Goal: Task Accomplishment & Management: Use online tool/utility

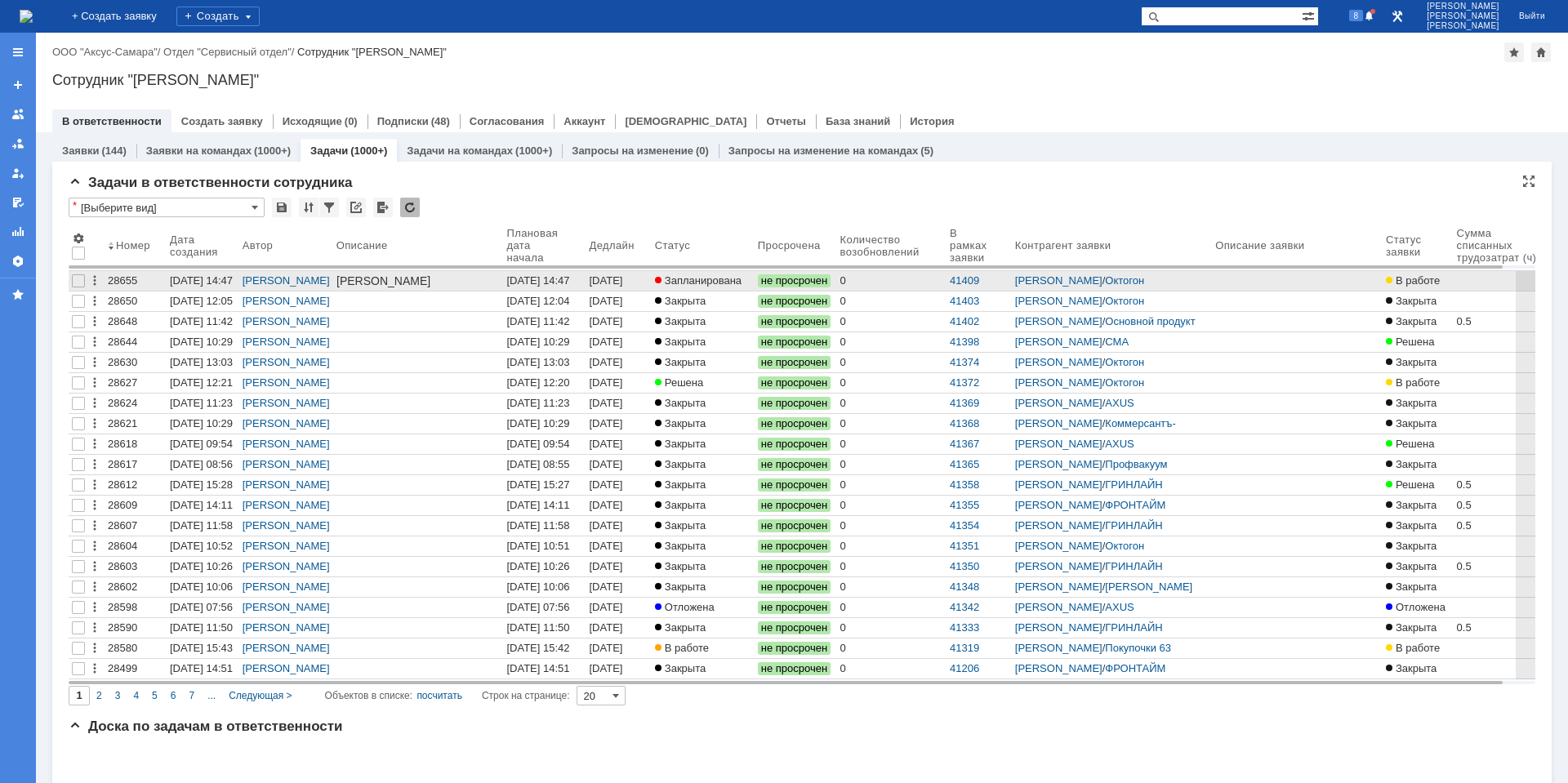
click at [570, 276] on div "[DATE] 14:47" at bounding box center [537, 280] width 63 height 13
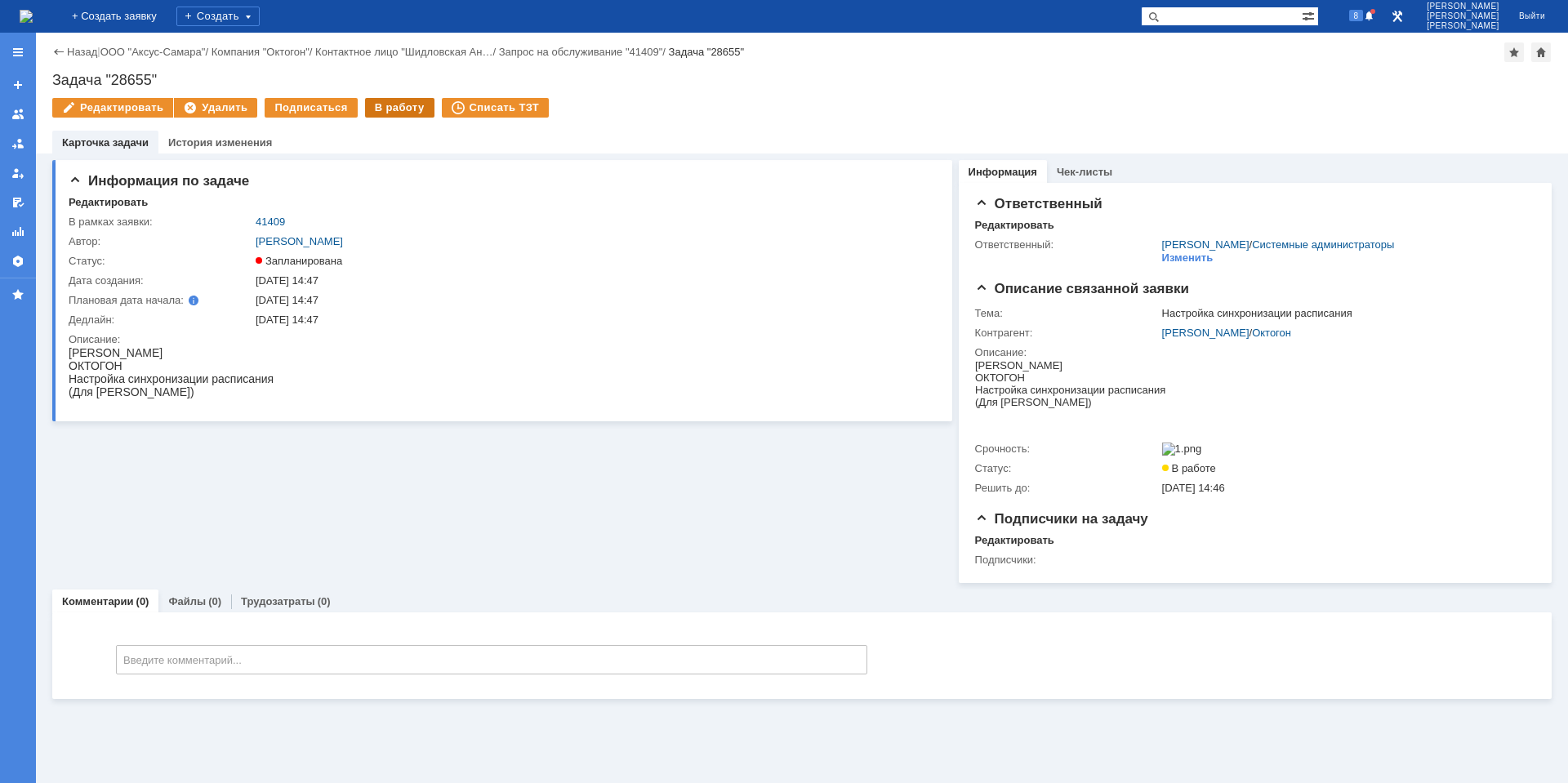
click at [386, 113] on div "В работу" at bounding box center [400, 108] width 69 height 20
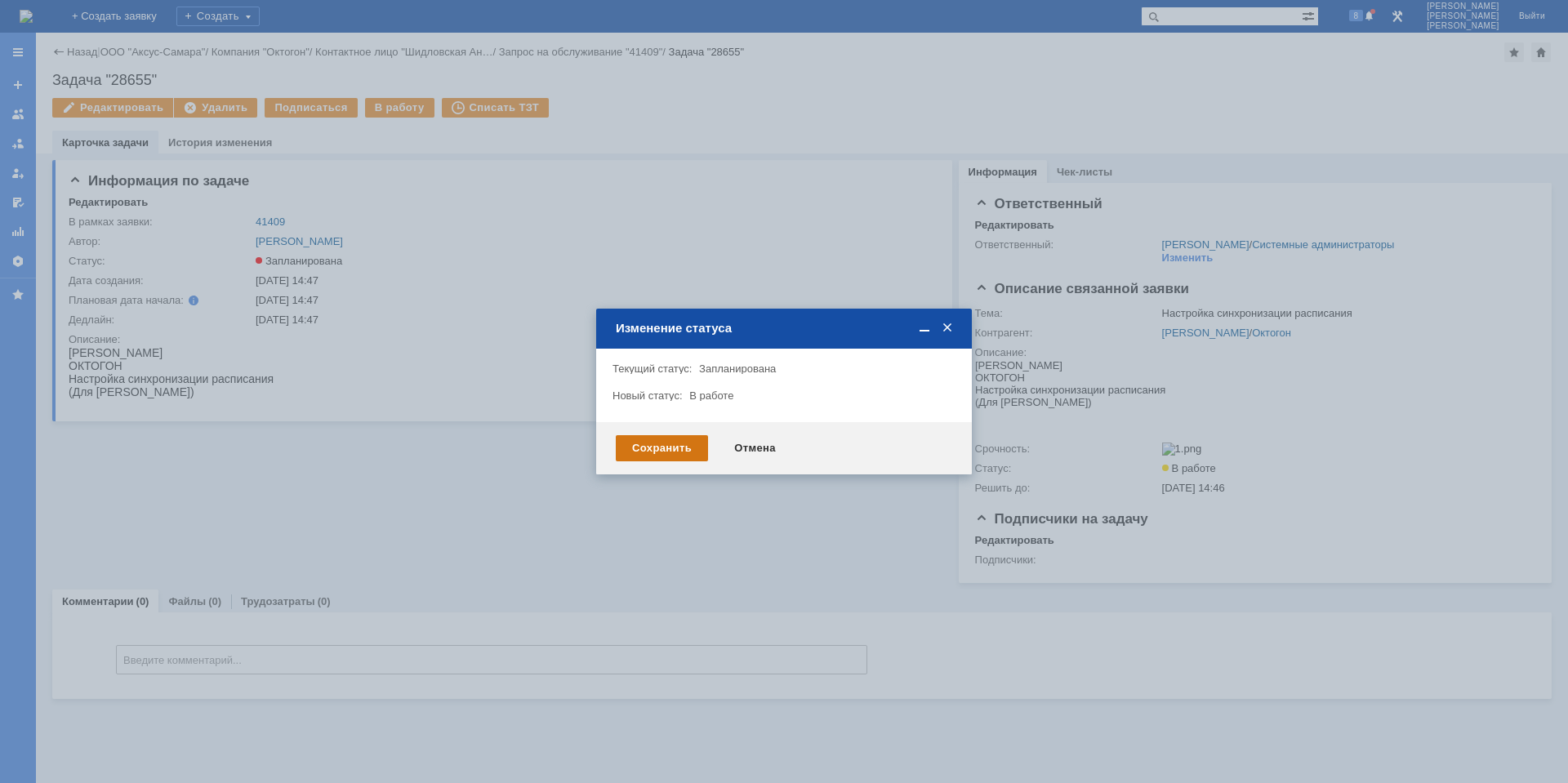
click at [698, 450] on div "Сохранить" at bounding box center [661, 448] width 93 height 26
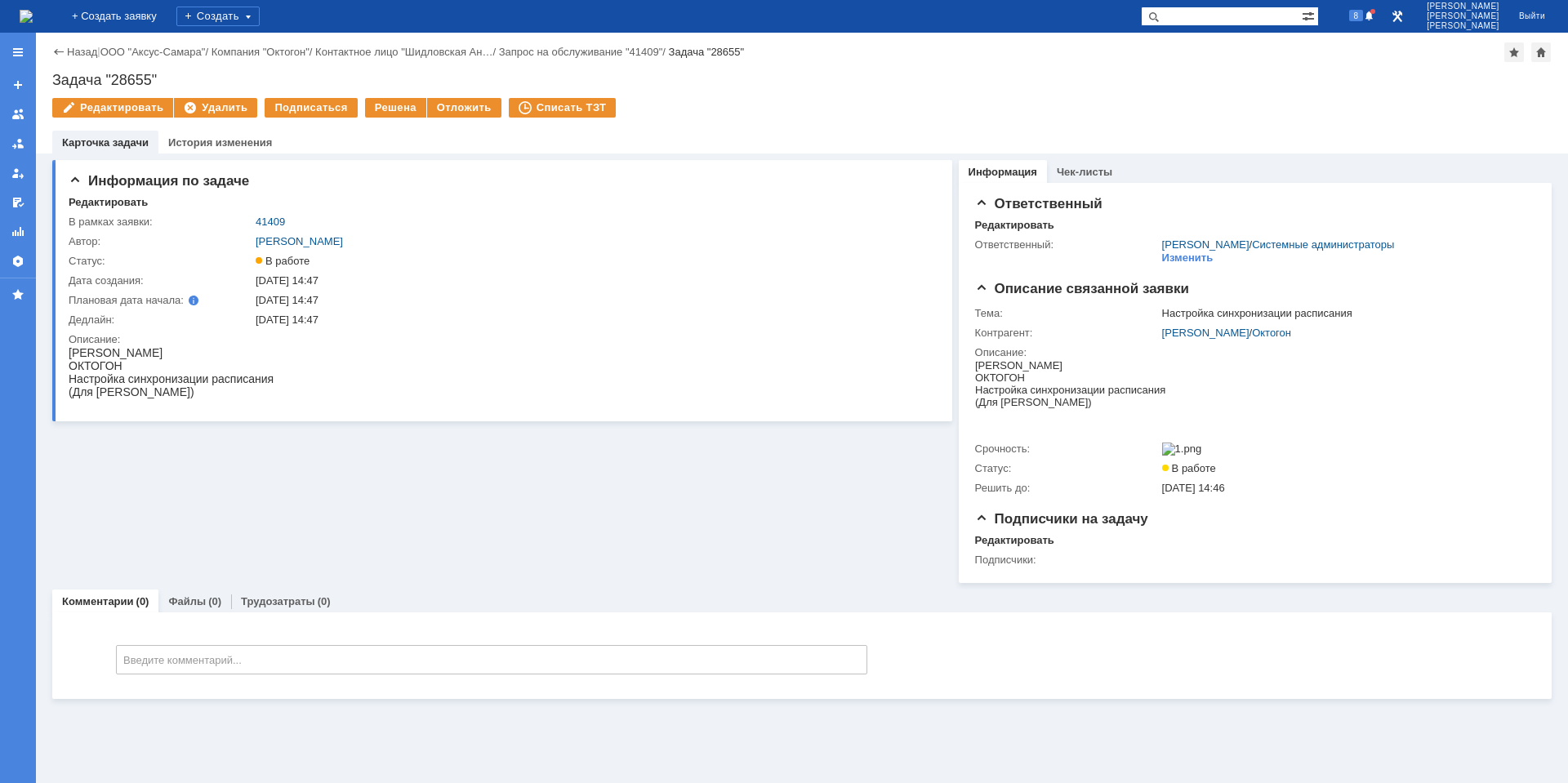
click at [240, 502] on div "Информация по задаче Редактировать В рамках заявки: 41409 Автор: [PERSON_NAME]:…" at bounding box center [502, 368] width 900 height 429
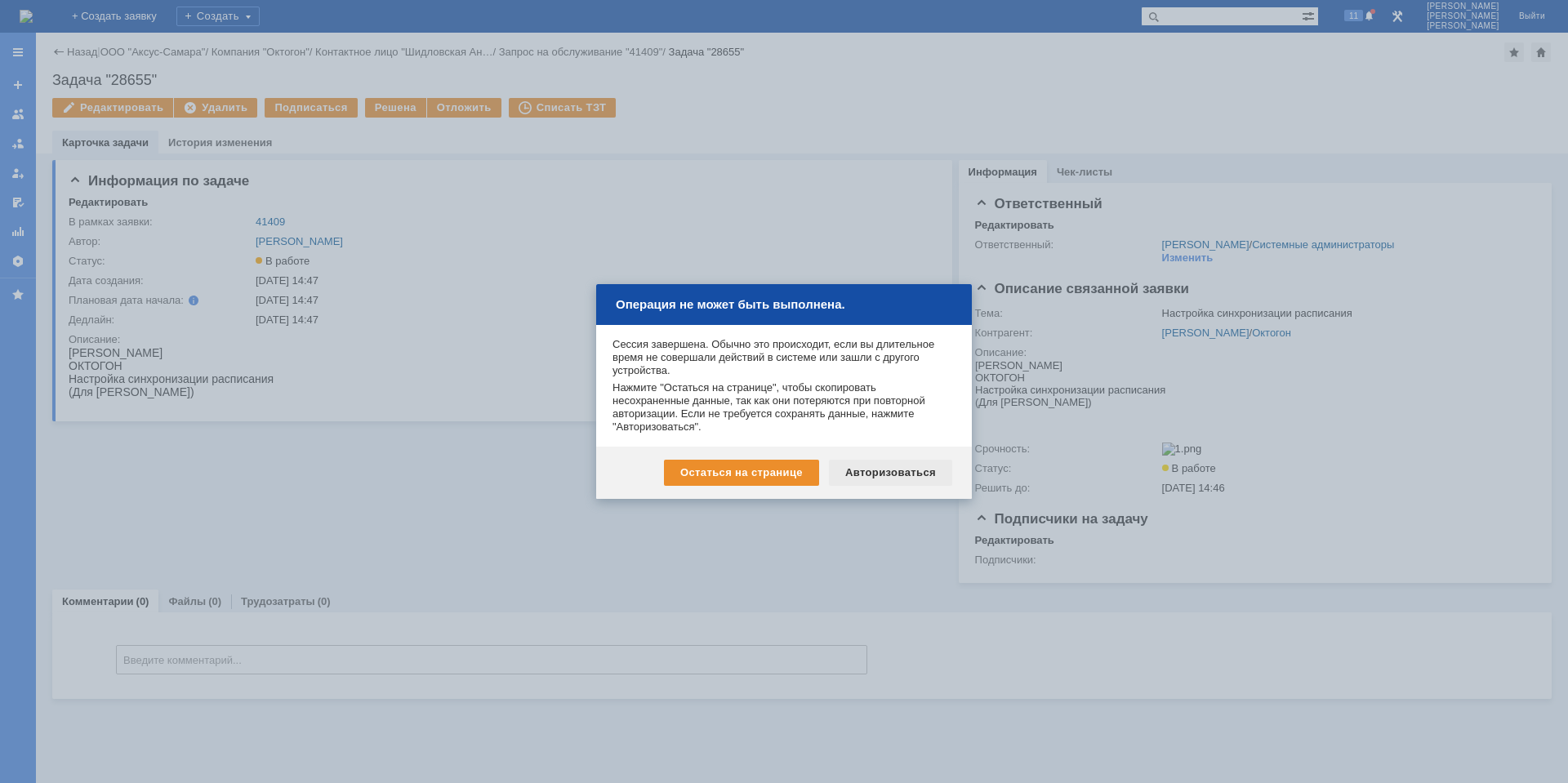
click at [882, 464] on div "Авторизоваться" at bounding box center [891, 472] width 123 height 26
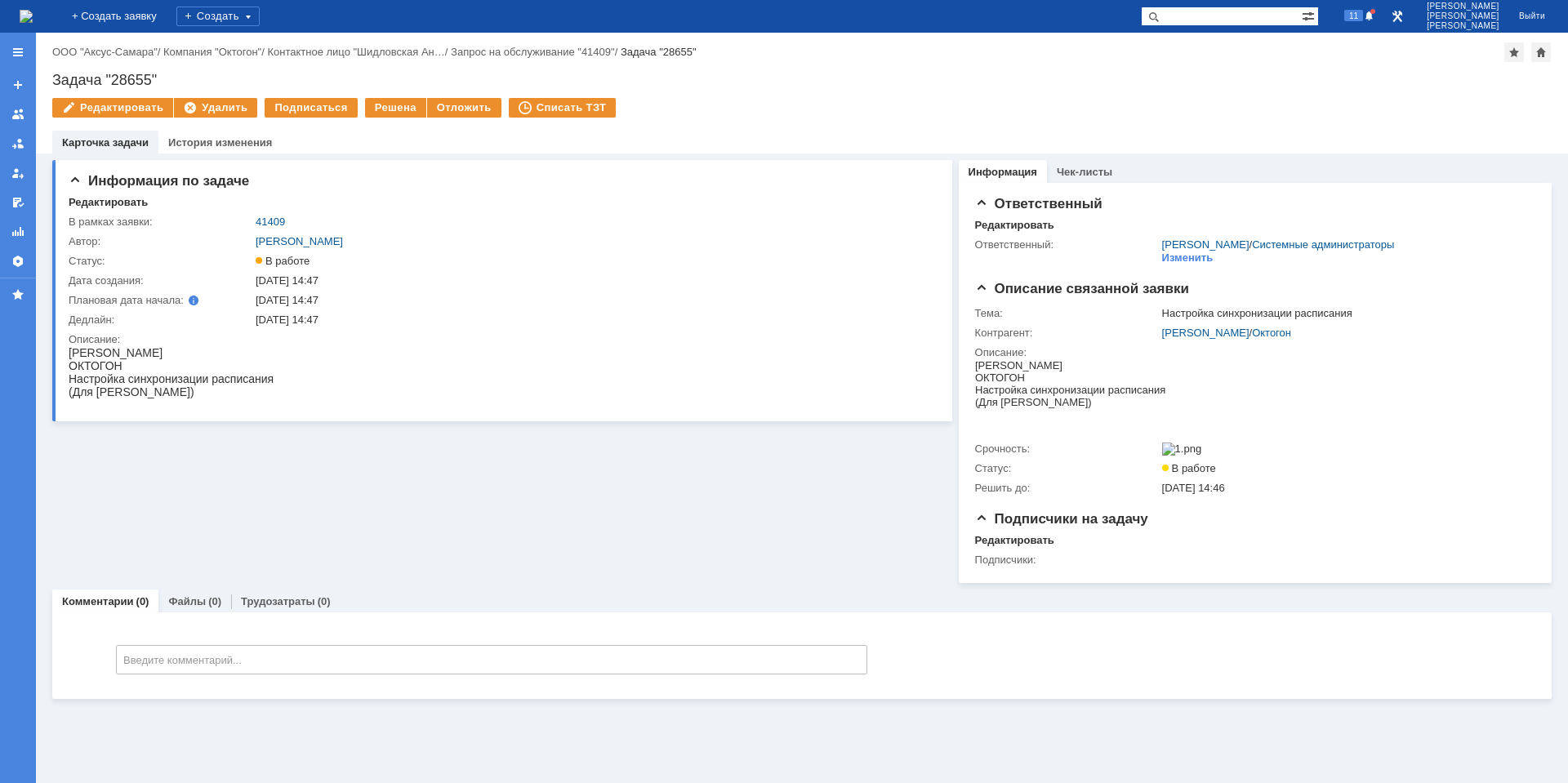
click at [33, 22] on img at bounding box center [27, 17] width 13 height 13
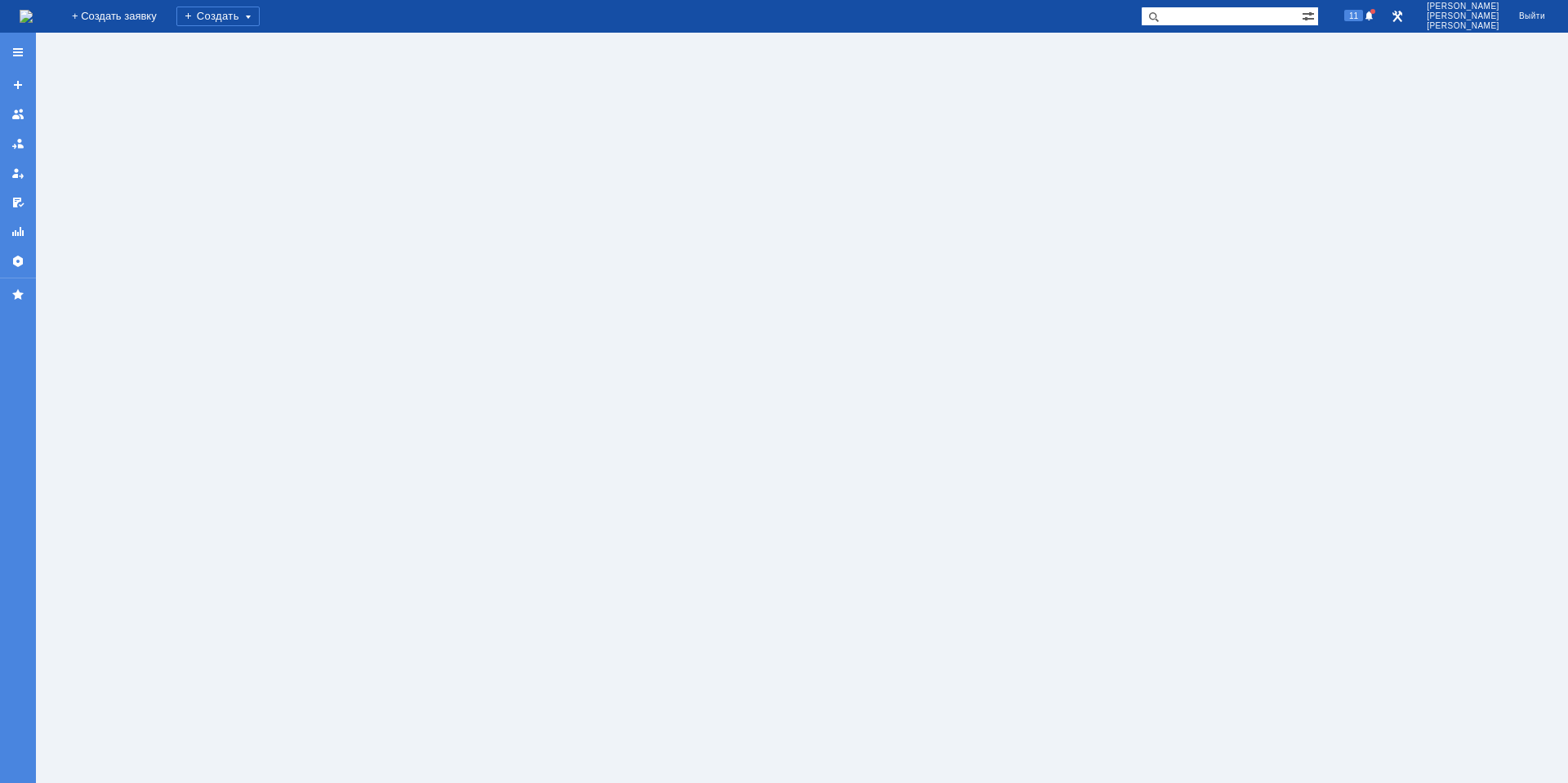
click at [33, 21] on img at bounding box center [27, 17] width 13 height 13
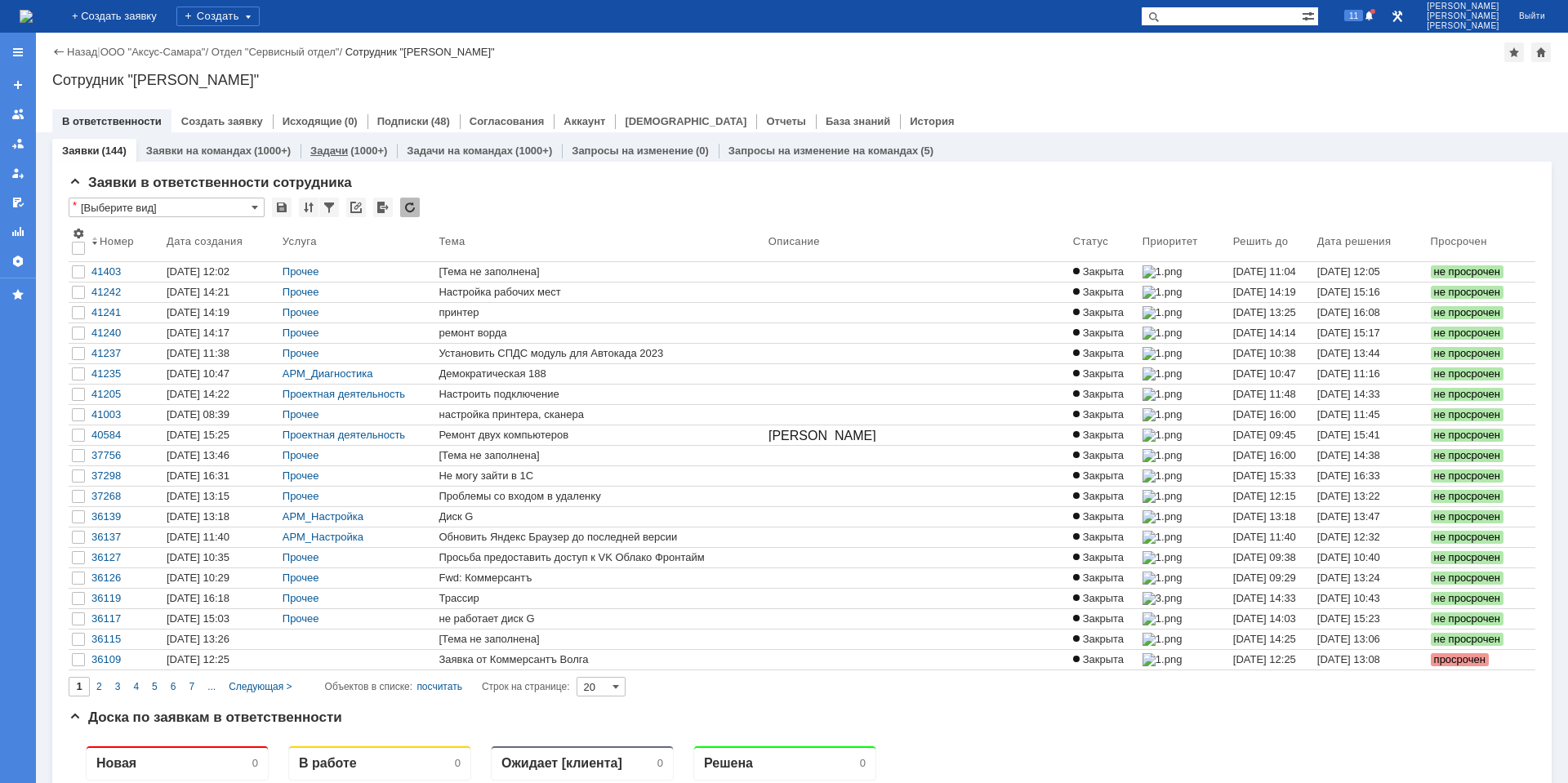
click at [330, 142] on div "Задачи (1000+)" at bounding box center [349, 150] width 97 height 23
click at [330, 148] on link "Задачи" at bounding box center [329, 150] width 38 height 13
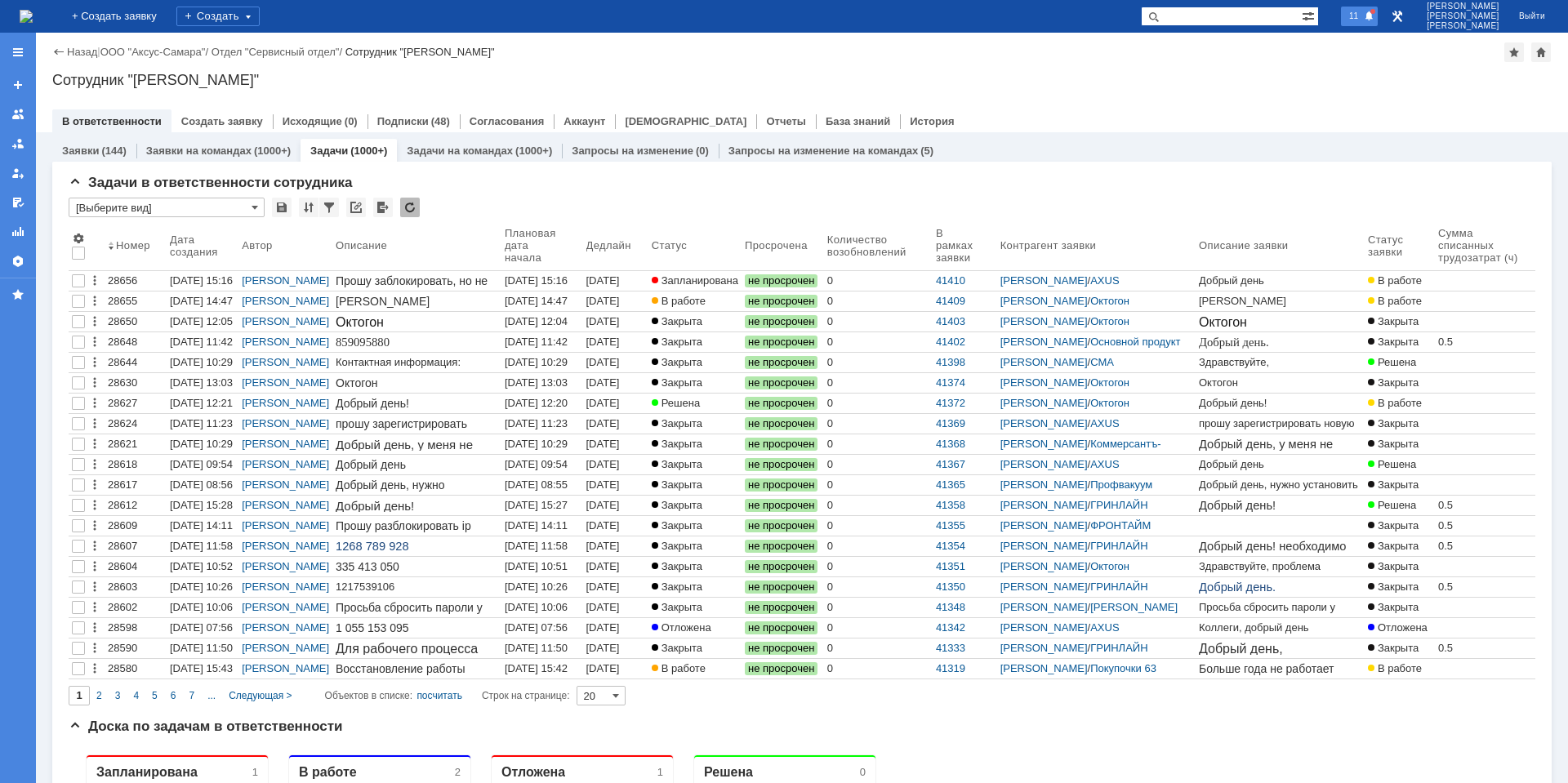
click at [1363, 15] on span "11" at bounding box center [1354, 16] width 19 height 12
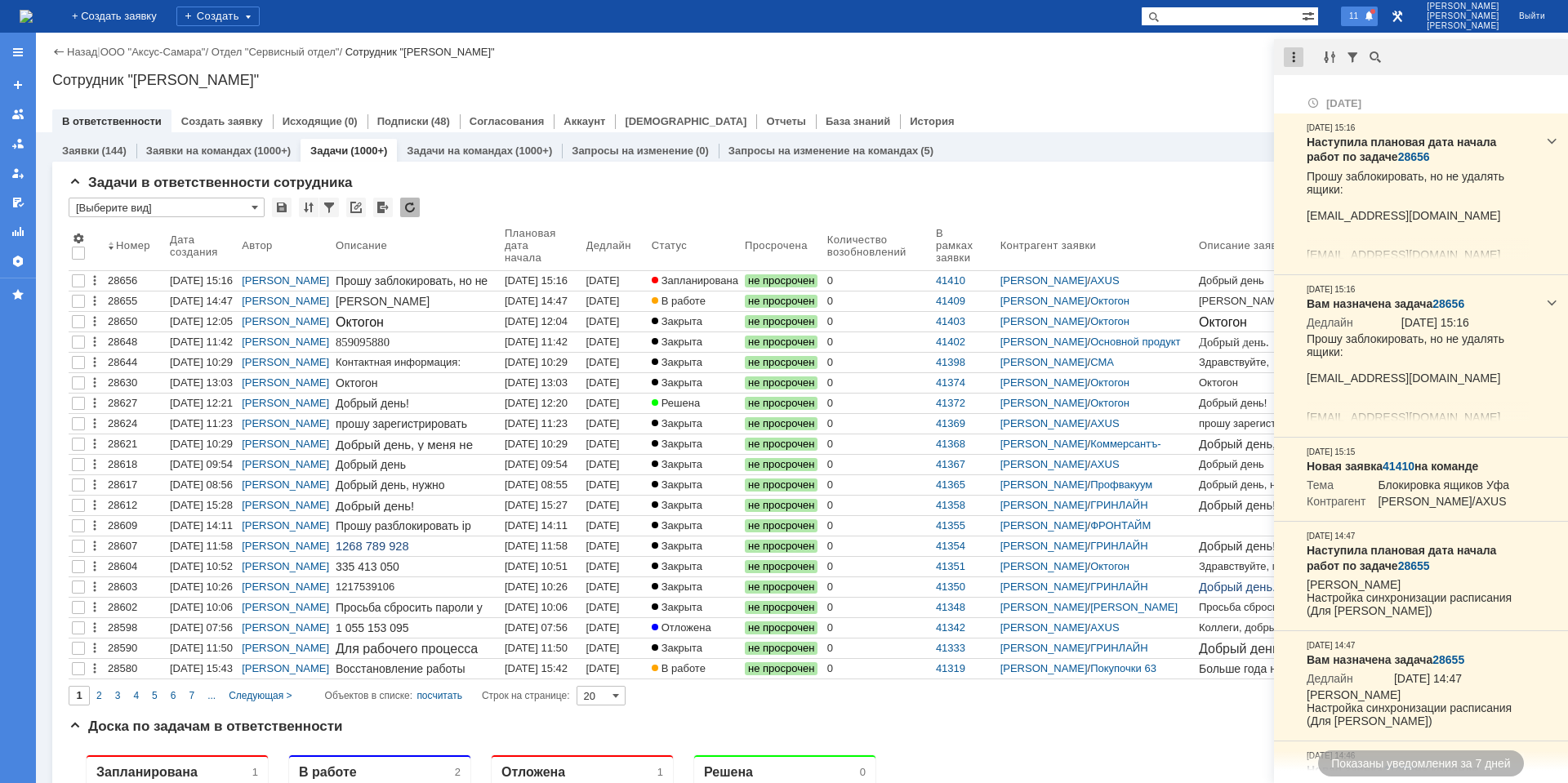
click at [1294, 62] on div at bounding box center [1294, 58] width 20 height 20
click at [1332, 101] on div "Отметить уведомления прочитанными" at bounding box center [1406, 98] width 219 height 11
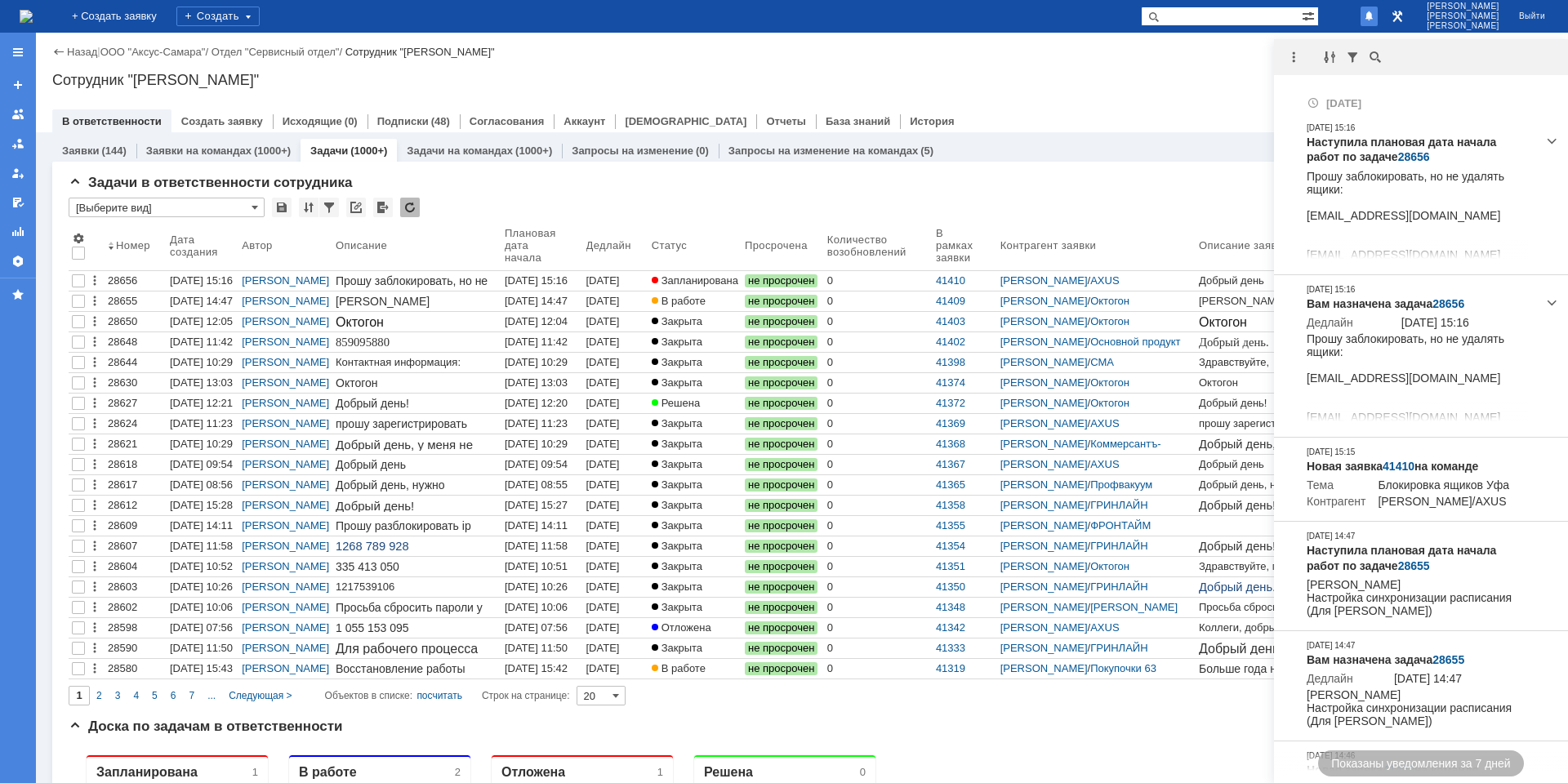
click at [1163, 85] on div "Сотрудник "[PERSON_NAME]"" at bounding box center [802, 80] width 1500 height 17
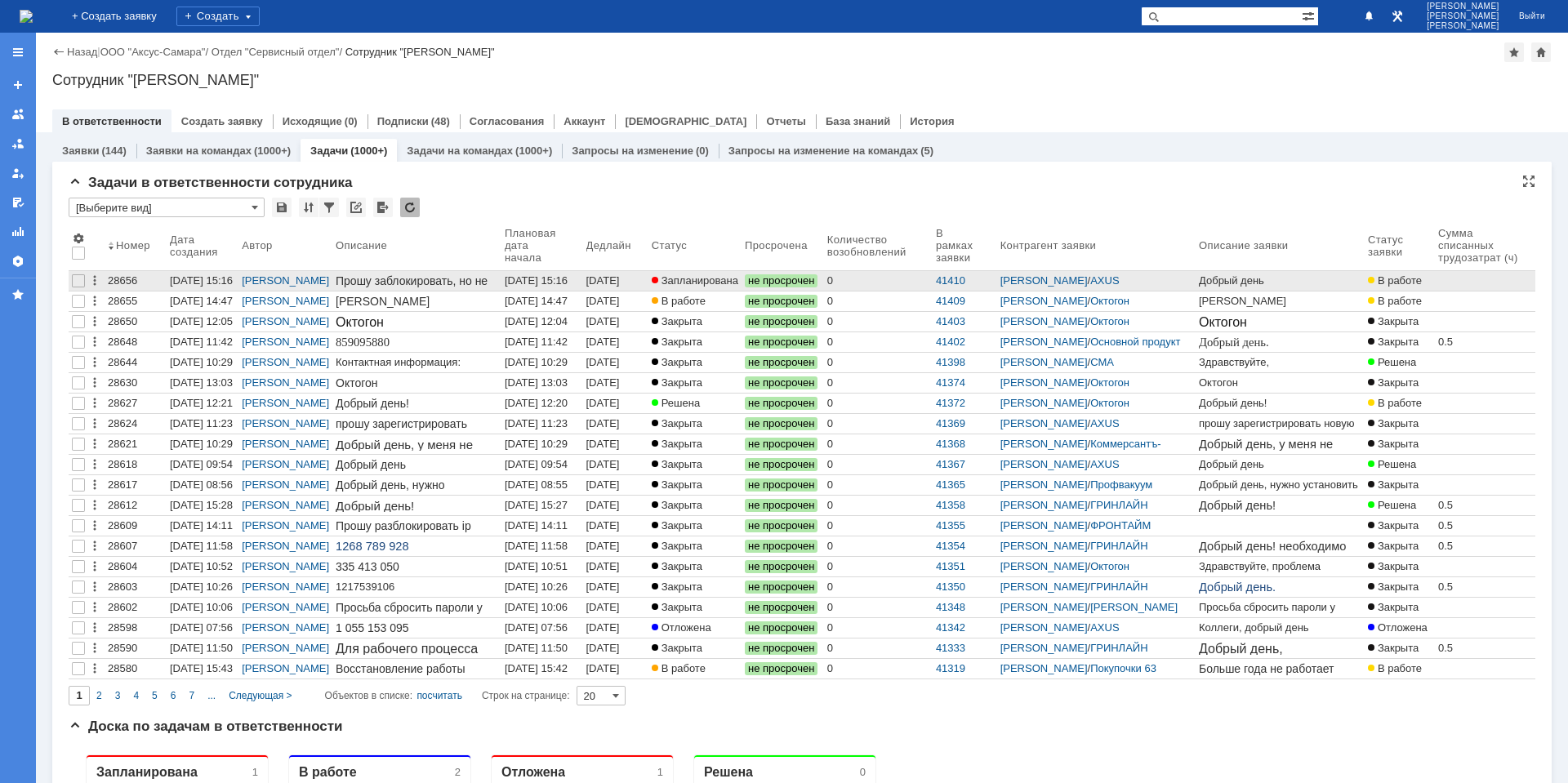
click at [716, 284] on span "Запланирована" at bounding box center [695, 280] width 87 height 13
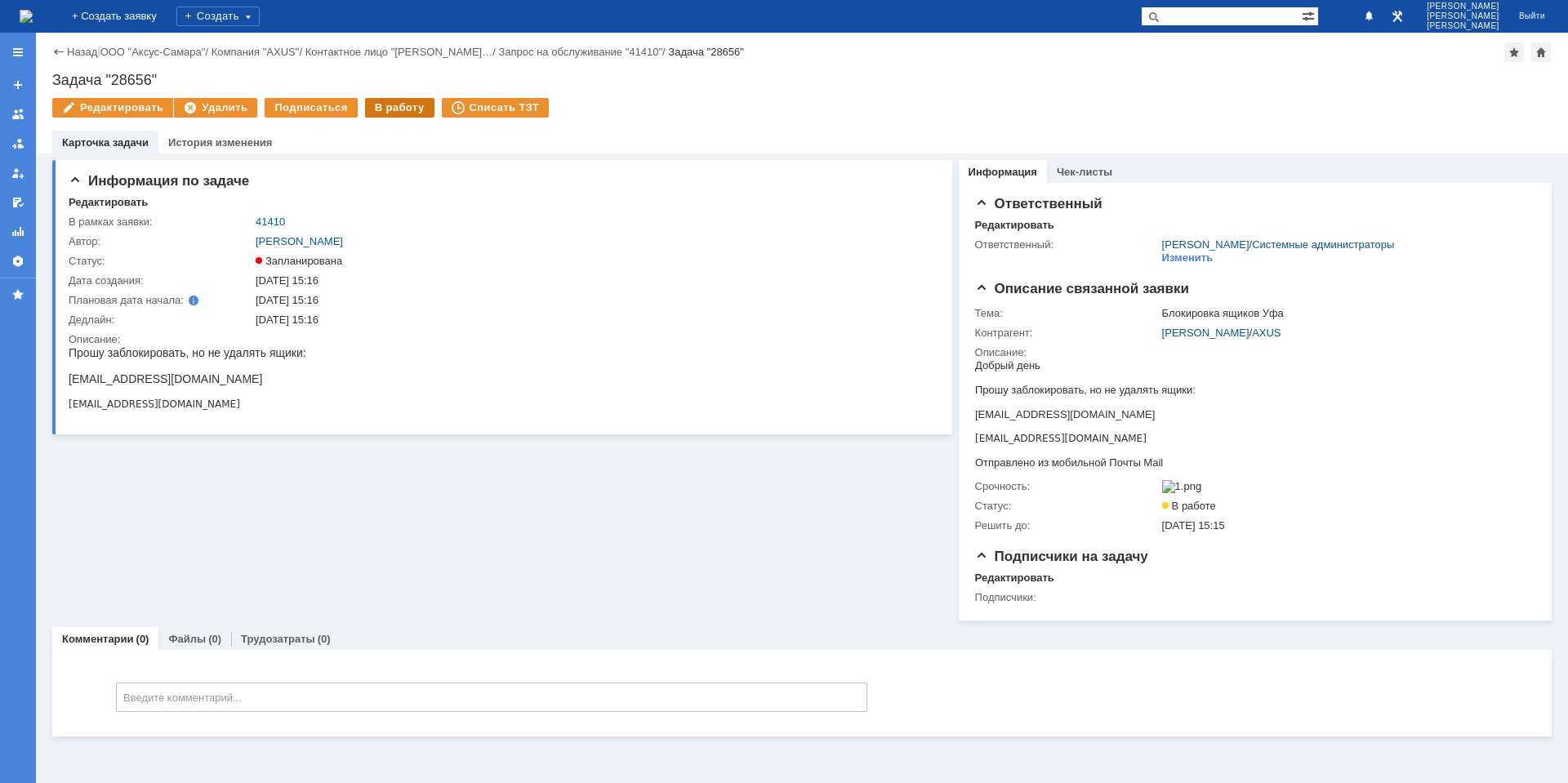
click at [397, 113] on div "В работу" at bounding box center [400, 108] width 69 height 20
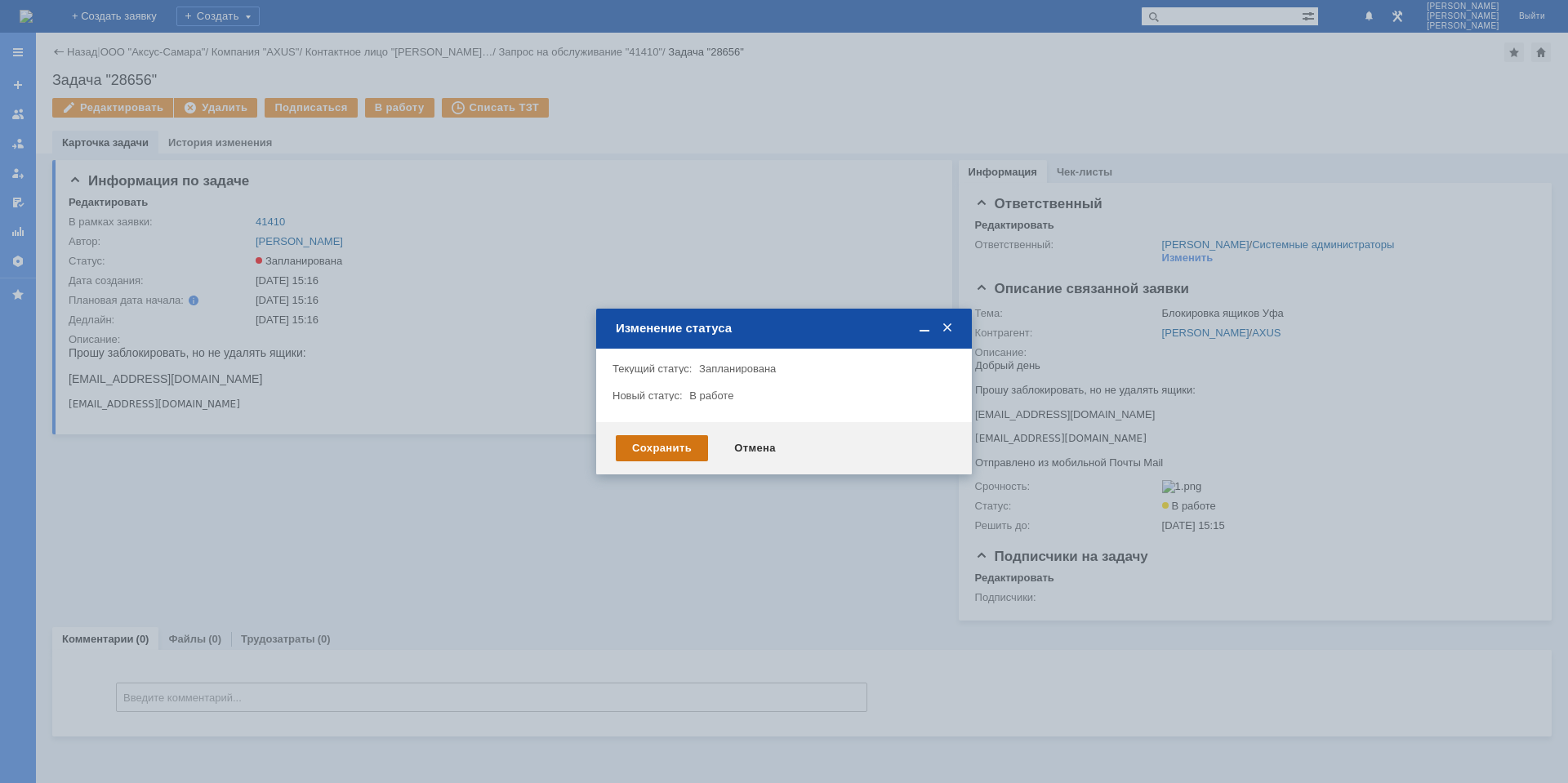
click at [657, 455] on div "Сохранить" at bounding box center [661, 448] width 93 height 26
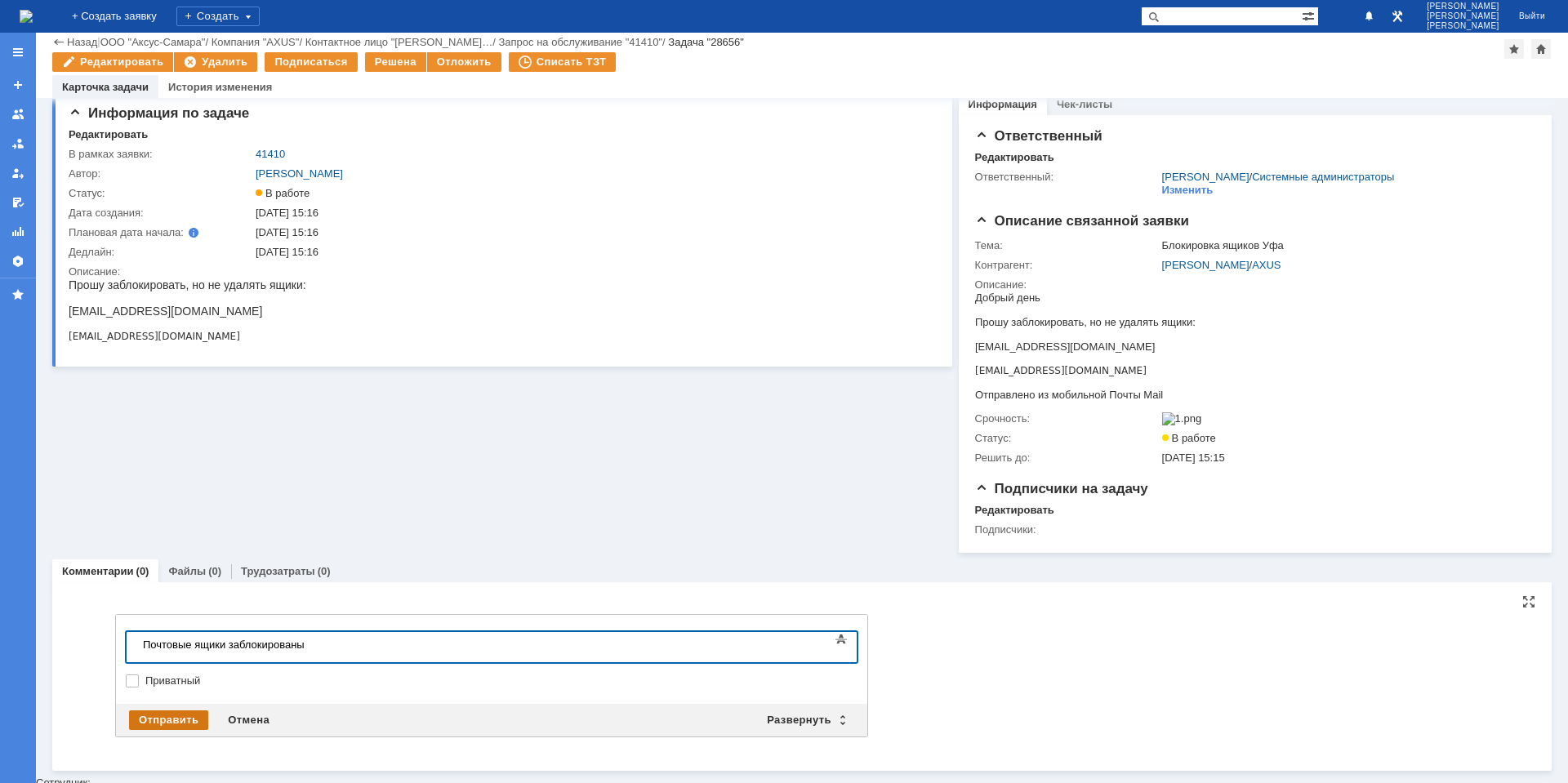
scroll to position [11, 0]
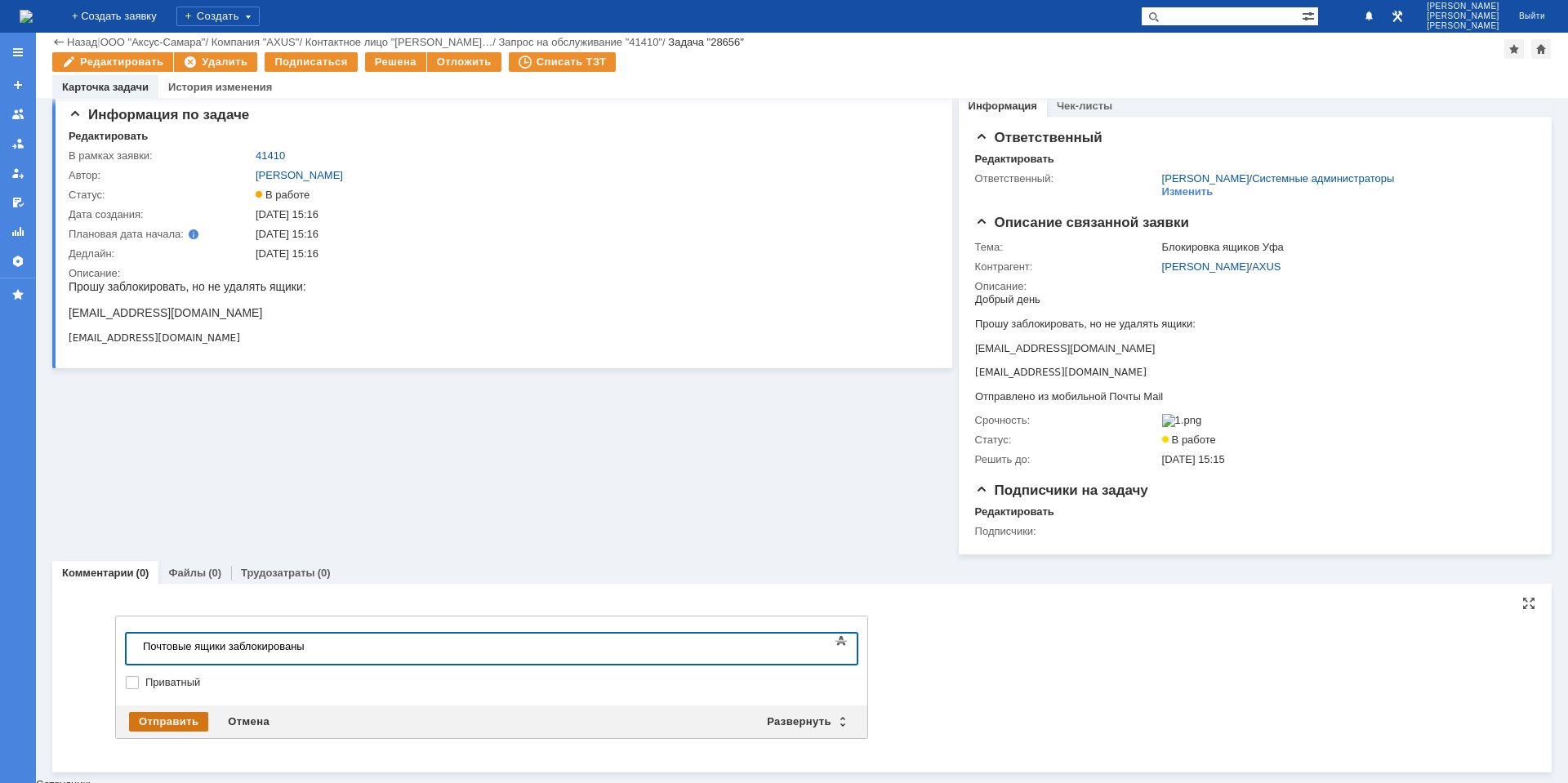
click at [193, 724] on div "Отправить" at bounding box center [168, 722] width 79 height 20
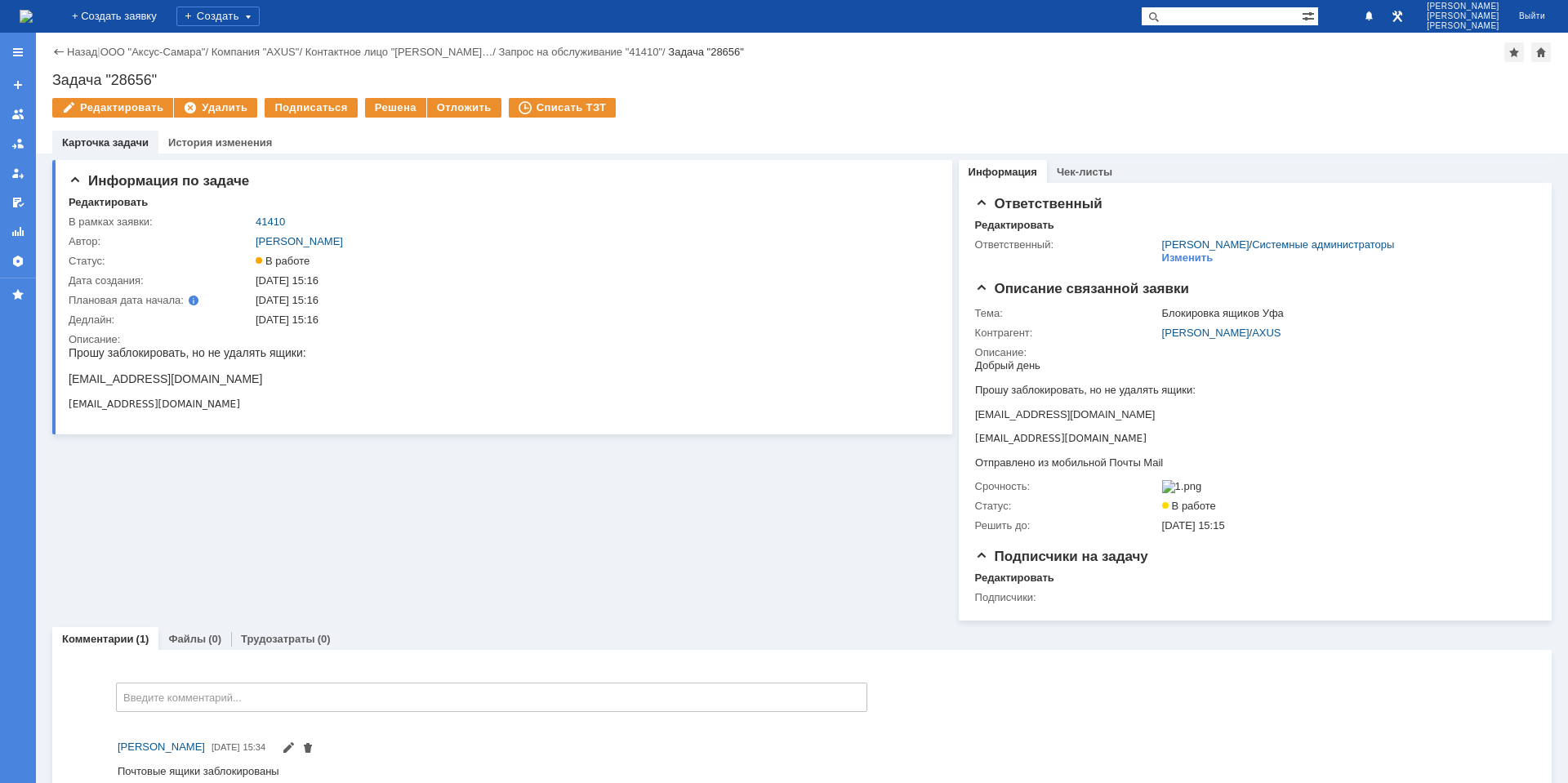
scroll to position [0, 0]
drag, startPoint x: 387, startPoint y: 106, endPoint x: 423, endPoint y: 62, distance: 56.9
click at [387, 106] on div "Решена" at bounding box center [395, 108] width 61 height 20
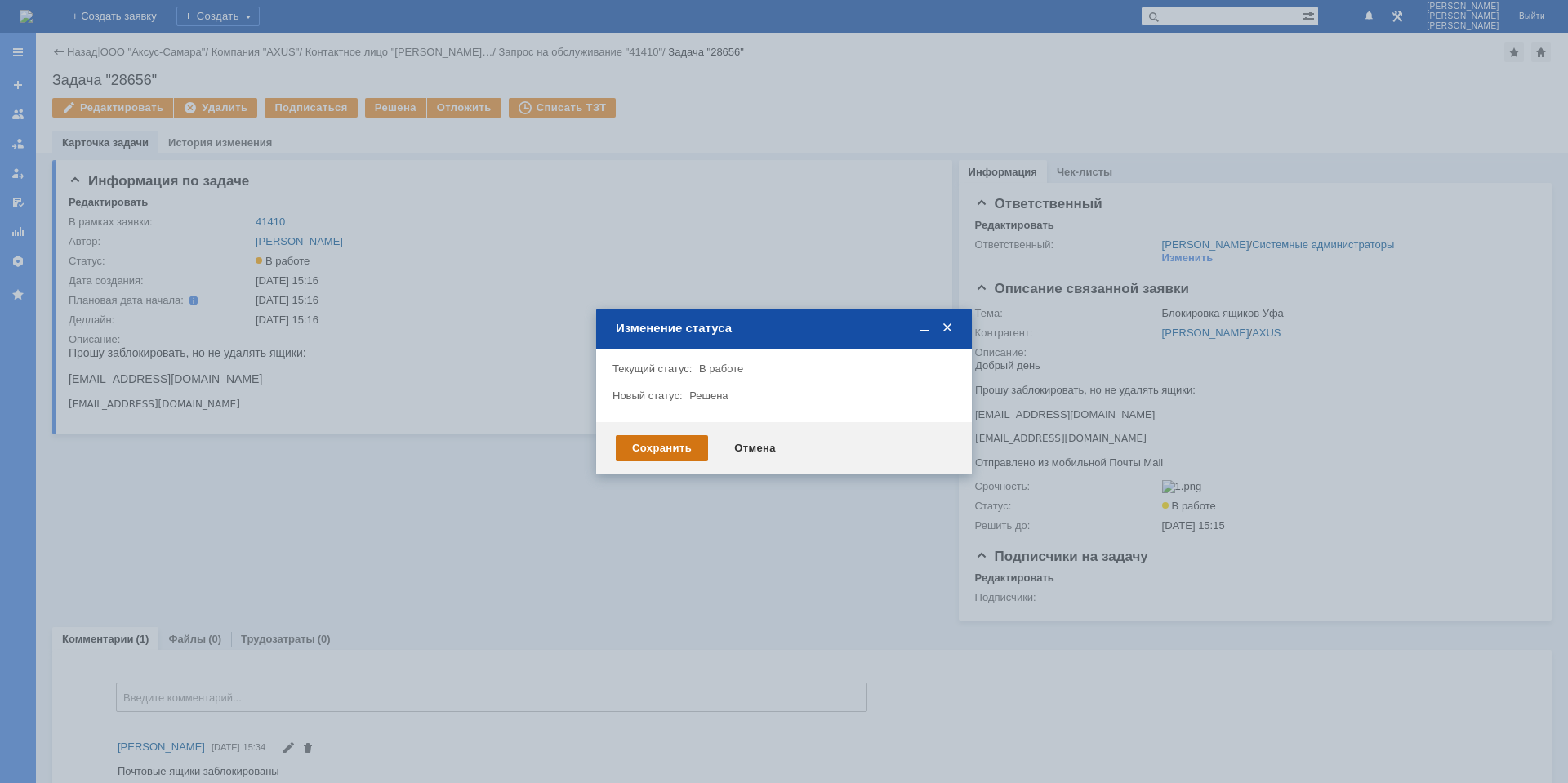
click at [638, 439] on div "Сохранить" at bounding box center [661, 448] width 93 height 26
